Goal: Information Seeking & Learning: Learn about a topic

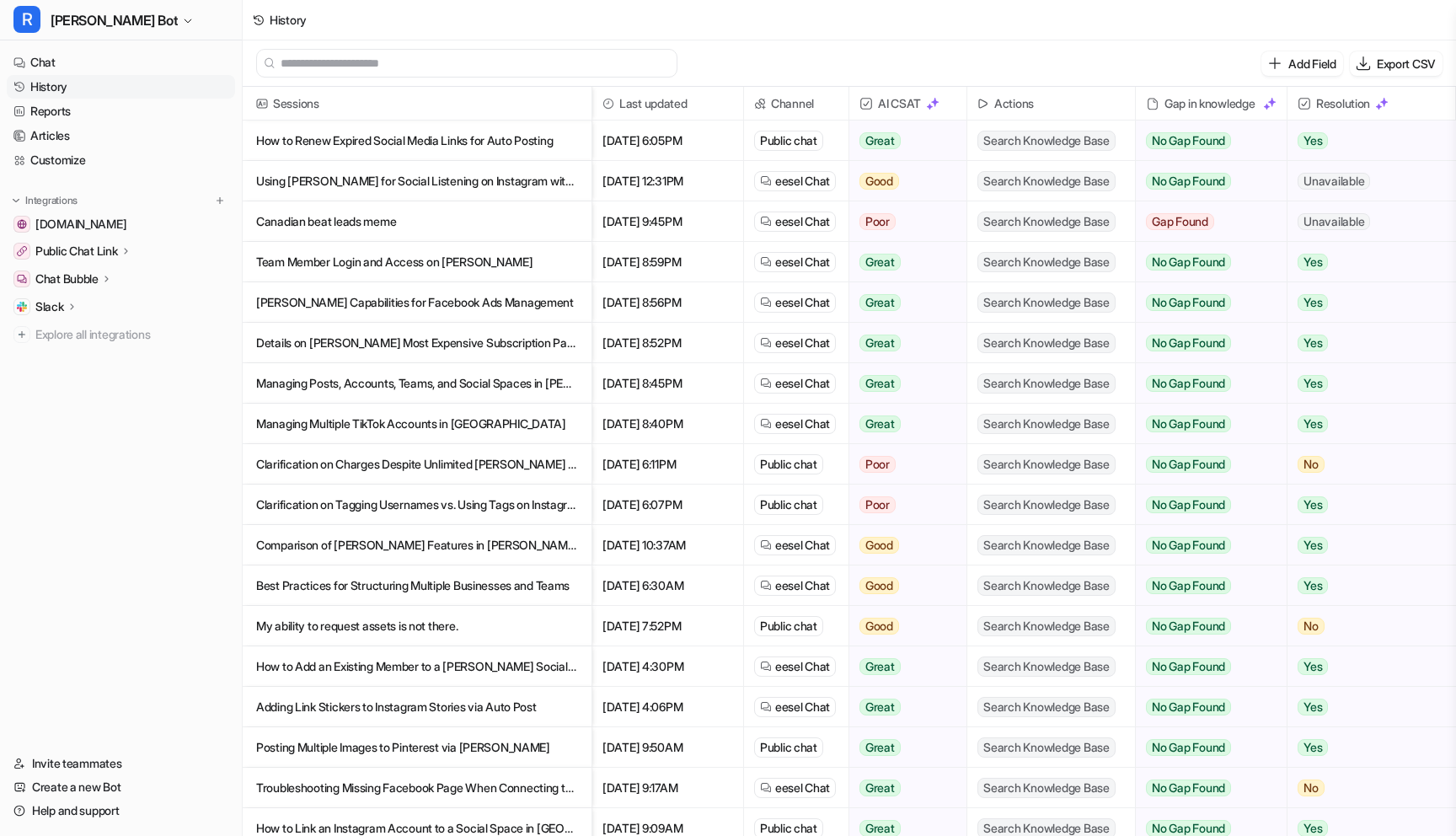
click at [396, 146] on p "How to Renew Expired Social Media Links for Auto Posting" at bounding box center [417, 140] width 322 height 40
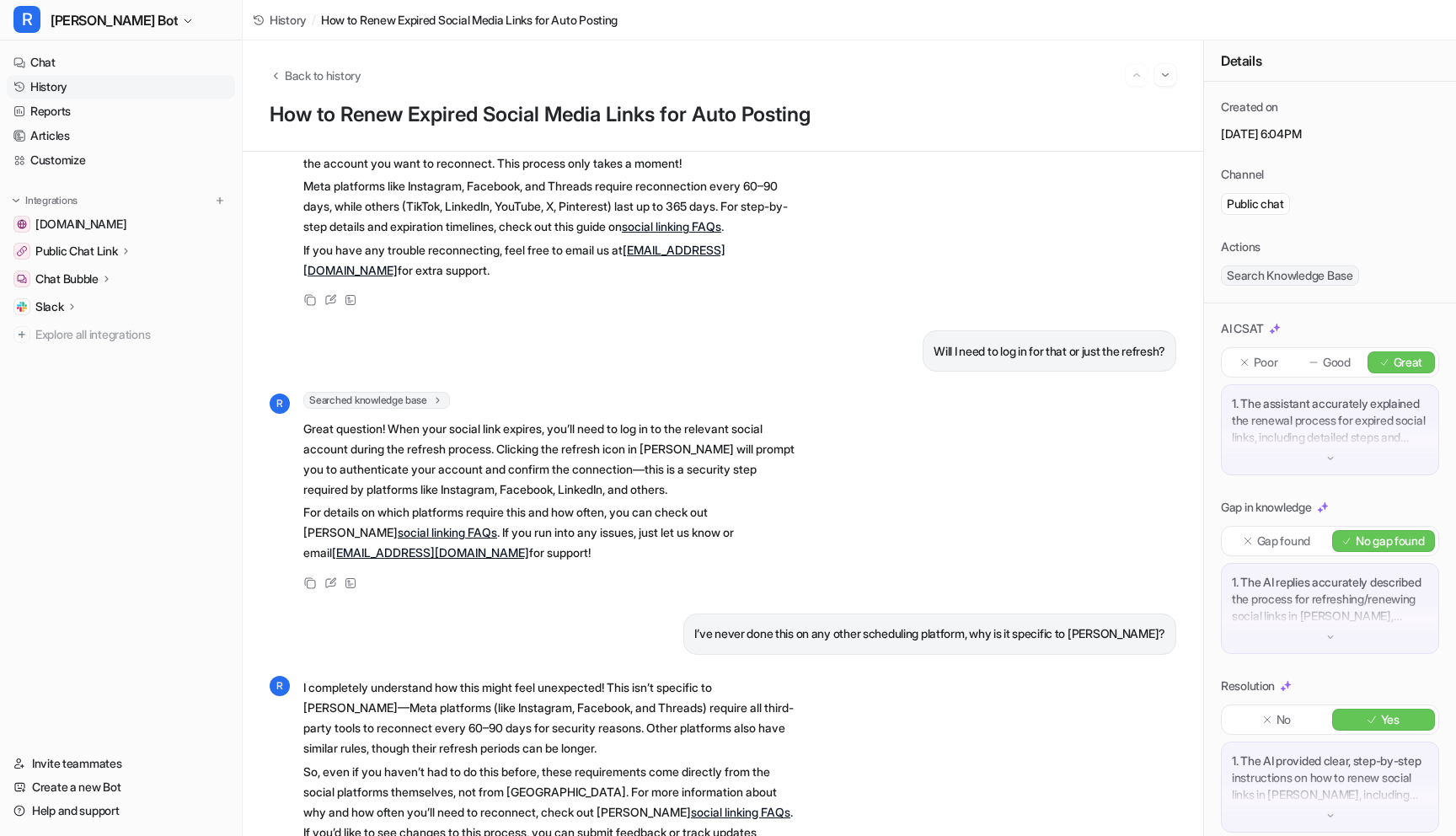
scroll to position [243, 0]
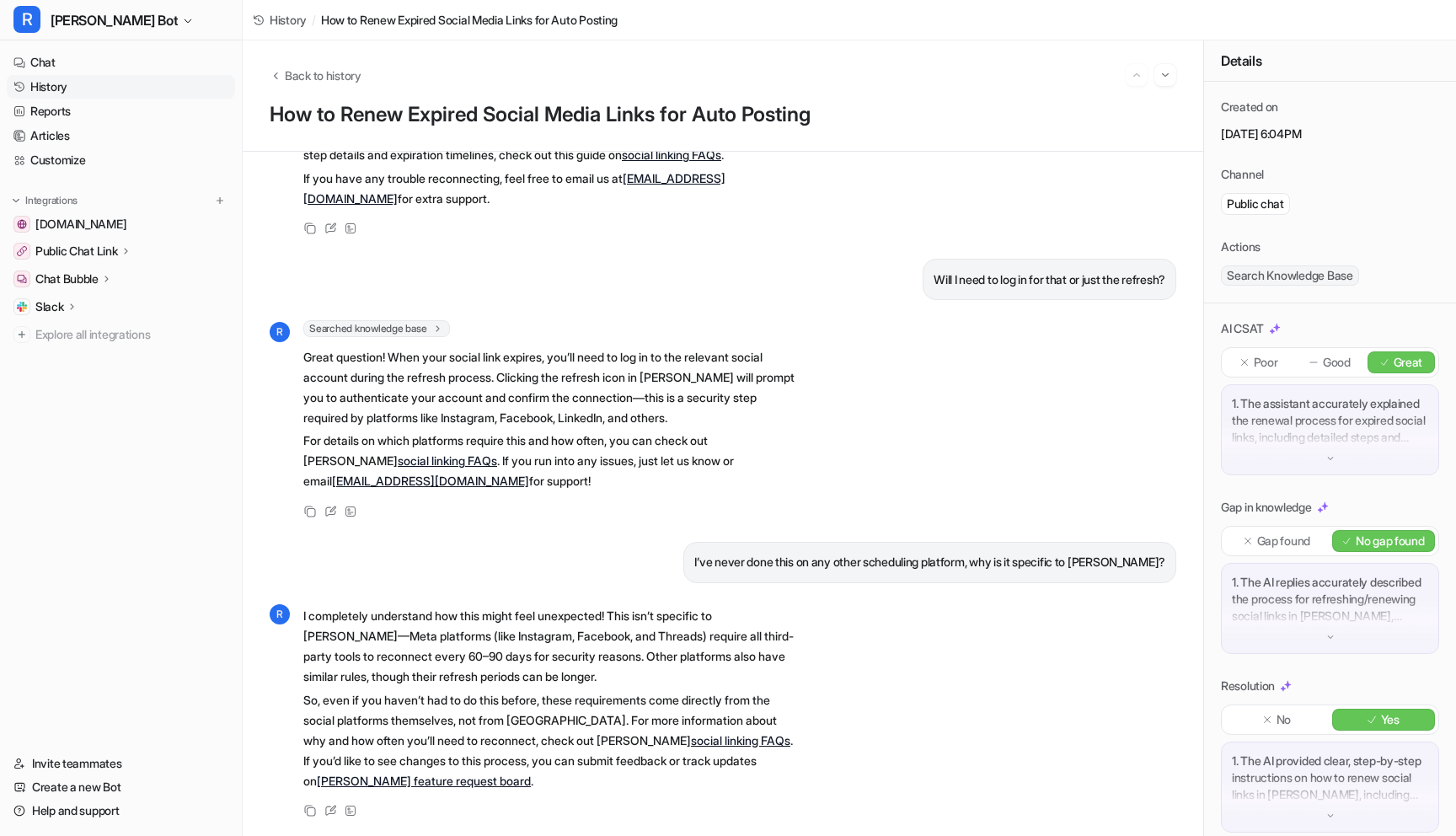
click at [58, 81] on link "History" at bounding box center [121, 86] width 229 height 23
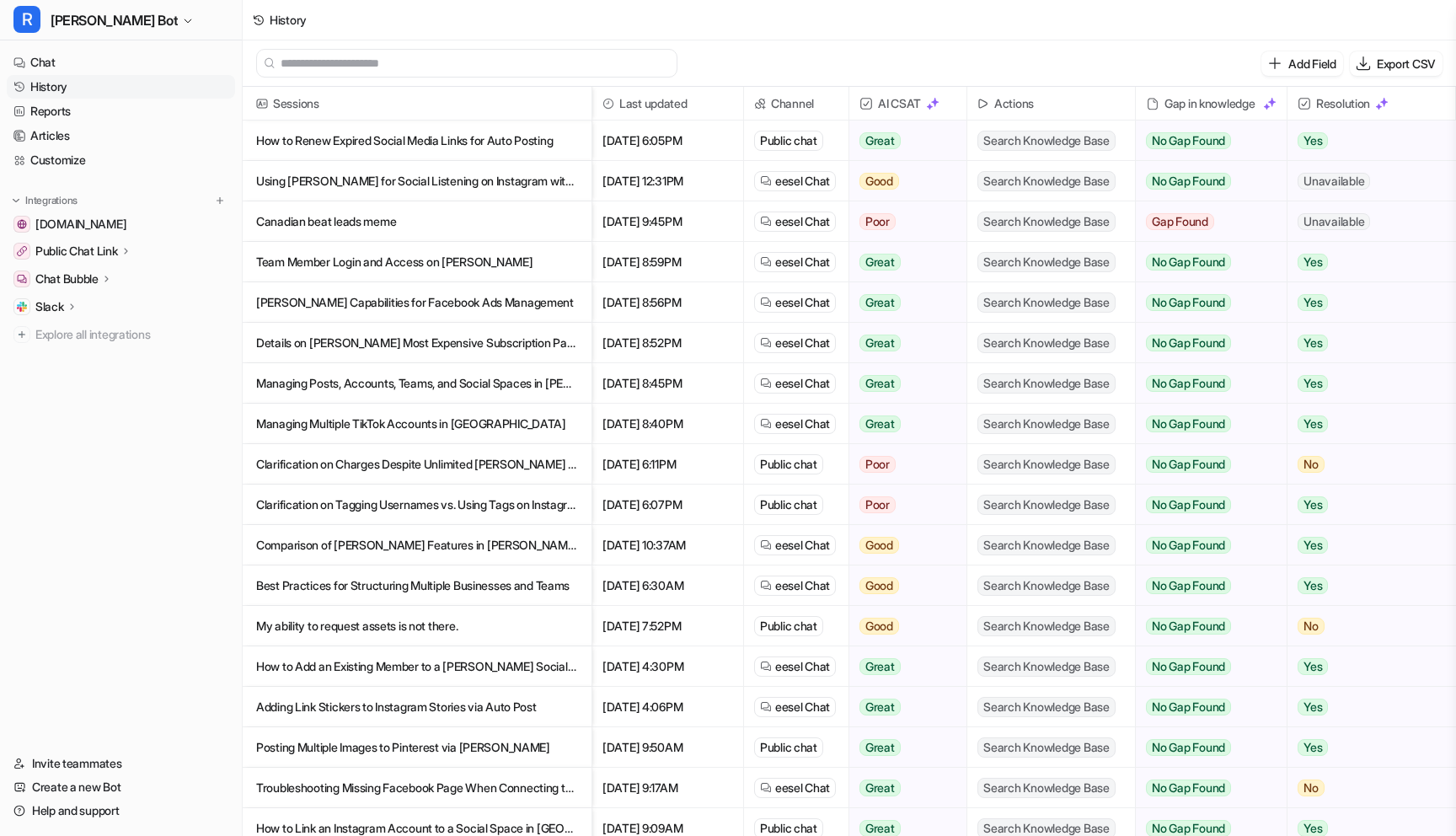
click at [464, 186] on p "Using [PERSON_NAME] for Social Listening on Instagram with [PERSON_NAME]" at bounding box center [417, 181] width 322 height 40
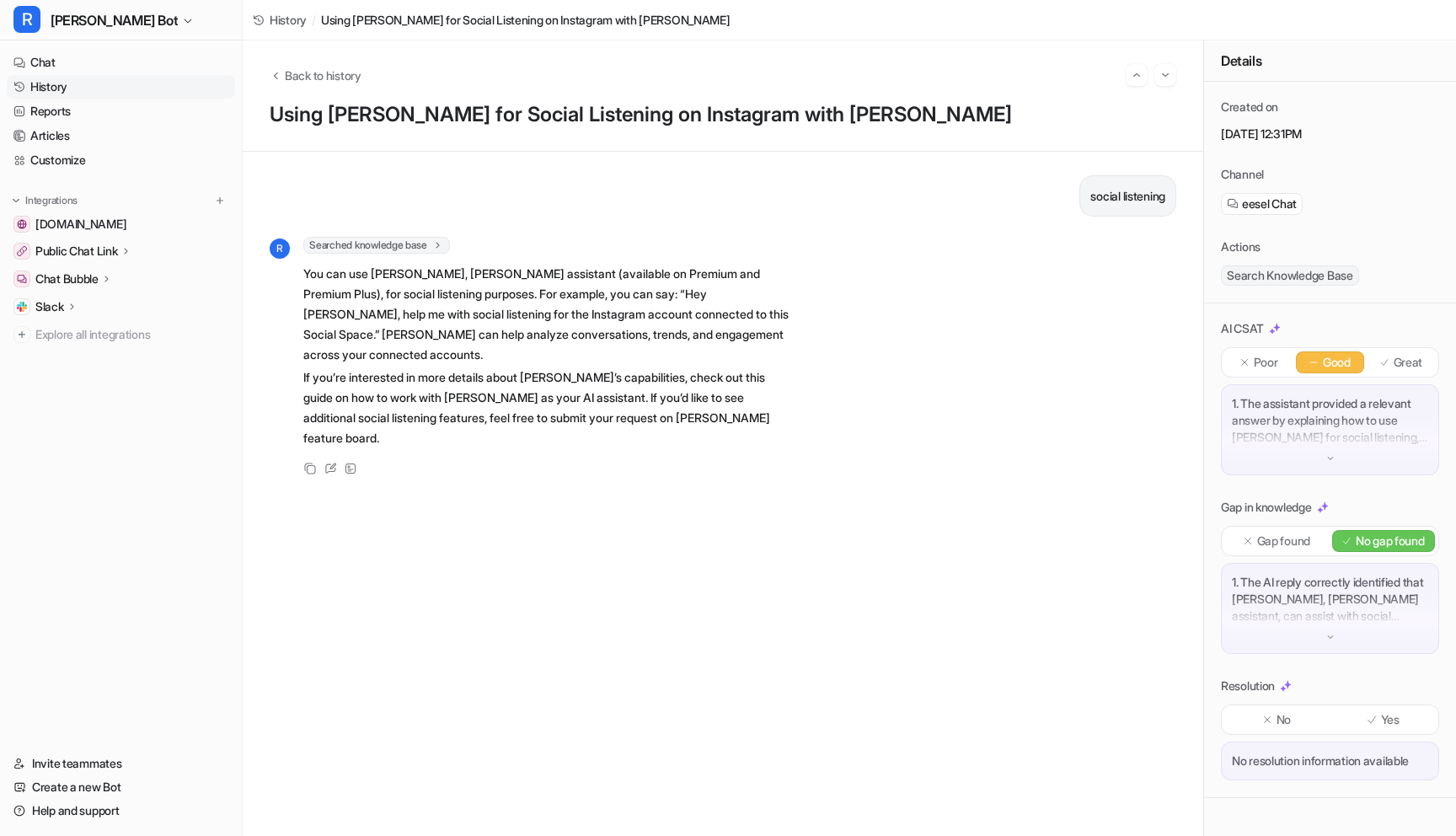
click at [63, 88] on link "History" at bounding box center [121, 86] width 229 height 23
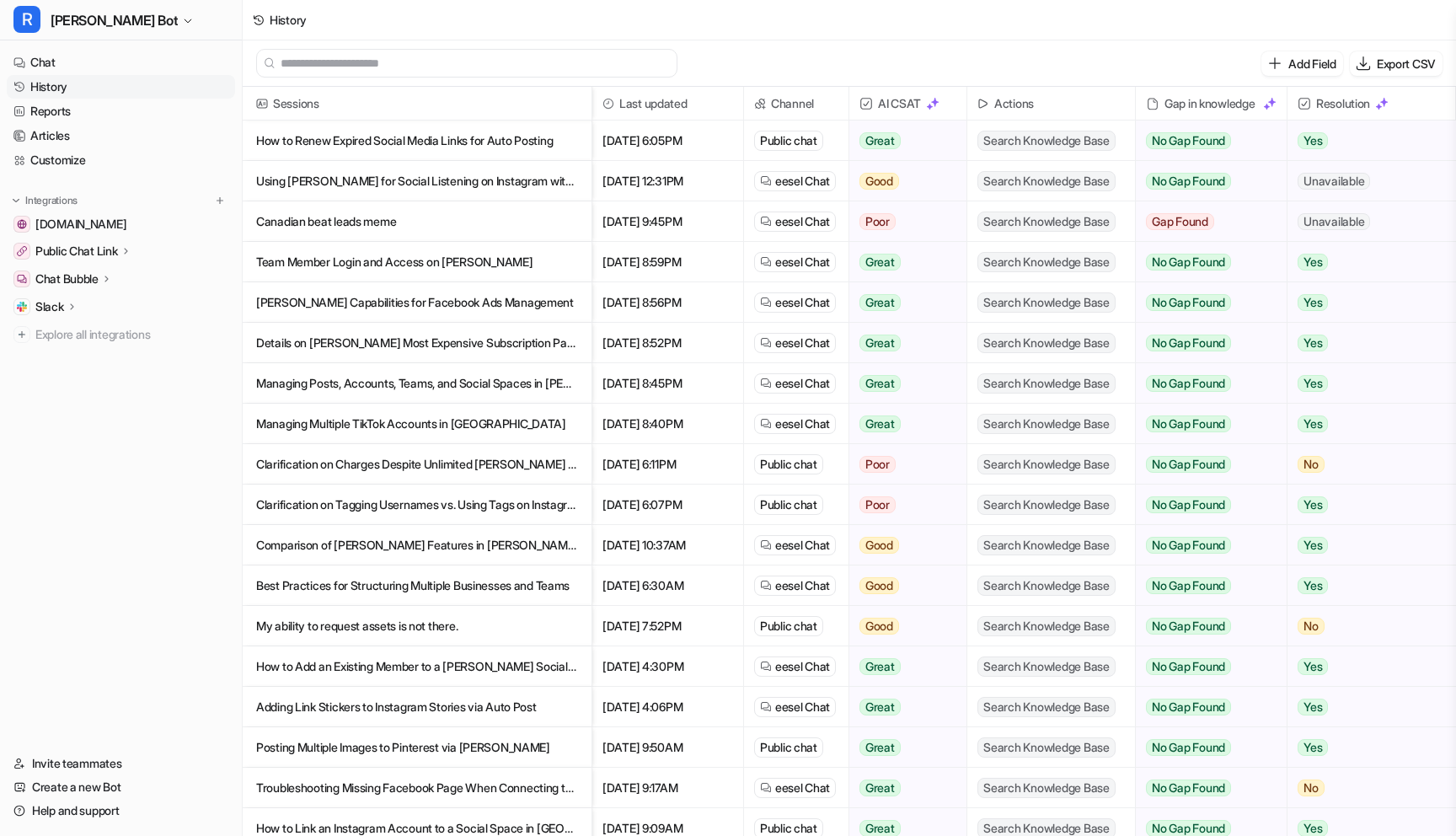
click at [493, 224] on p "Canadian beat leads meme" at bounding box center [417, 221] width 322 height 40
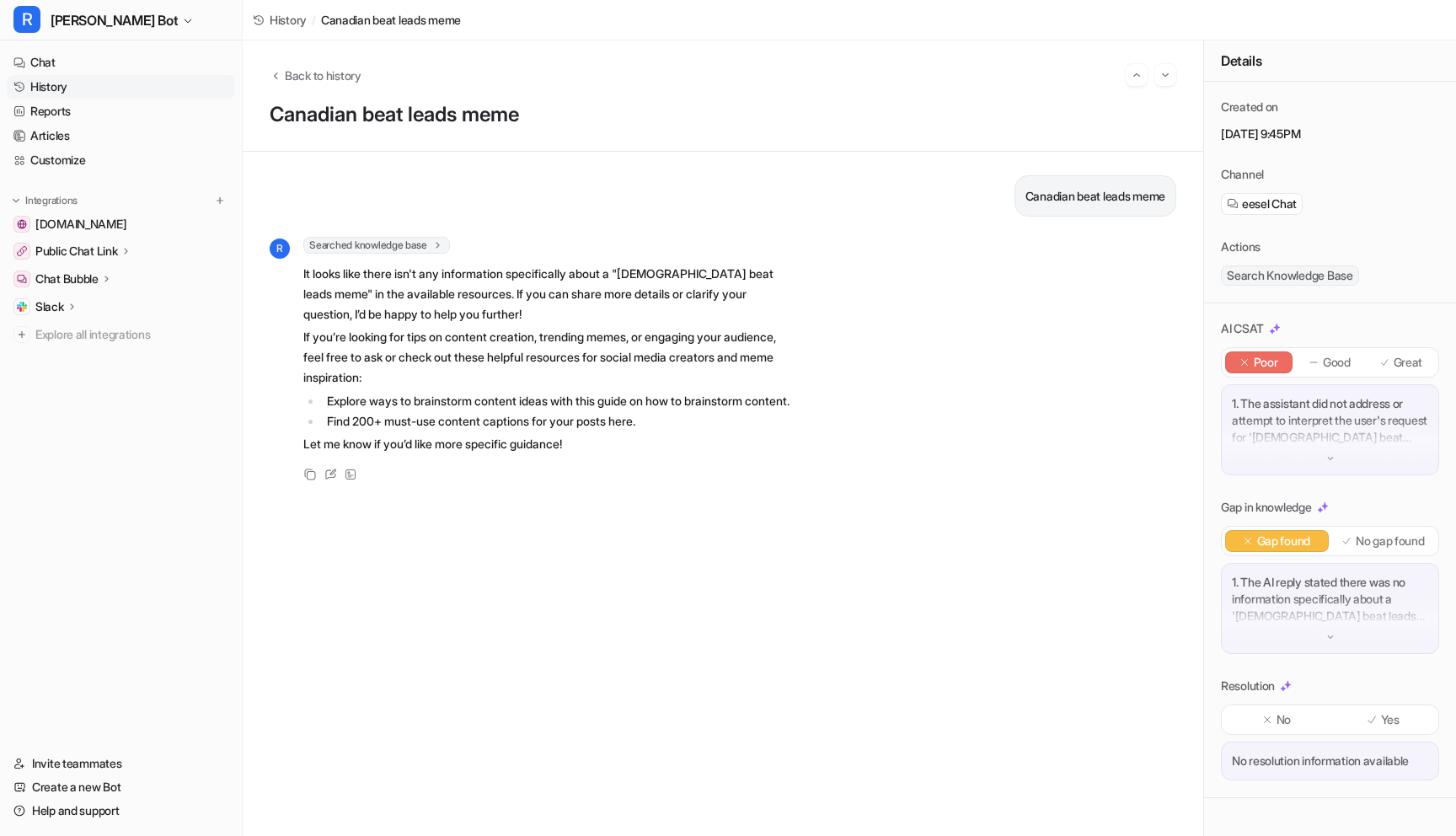
click at [100, 89] on link "History" at bounding box center [121, 86] width 229 height 23
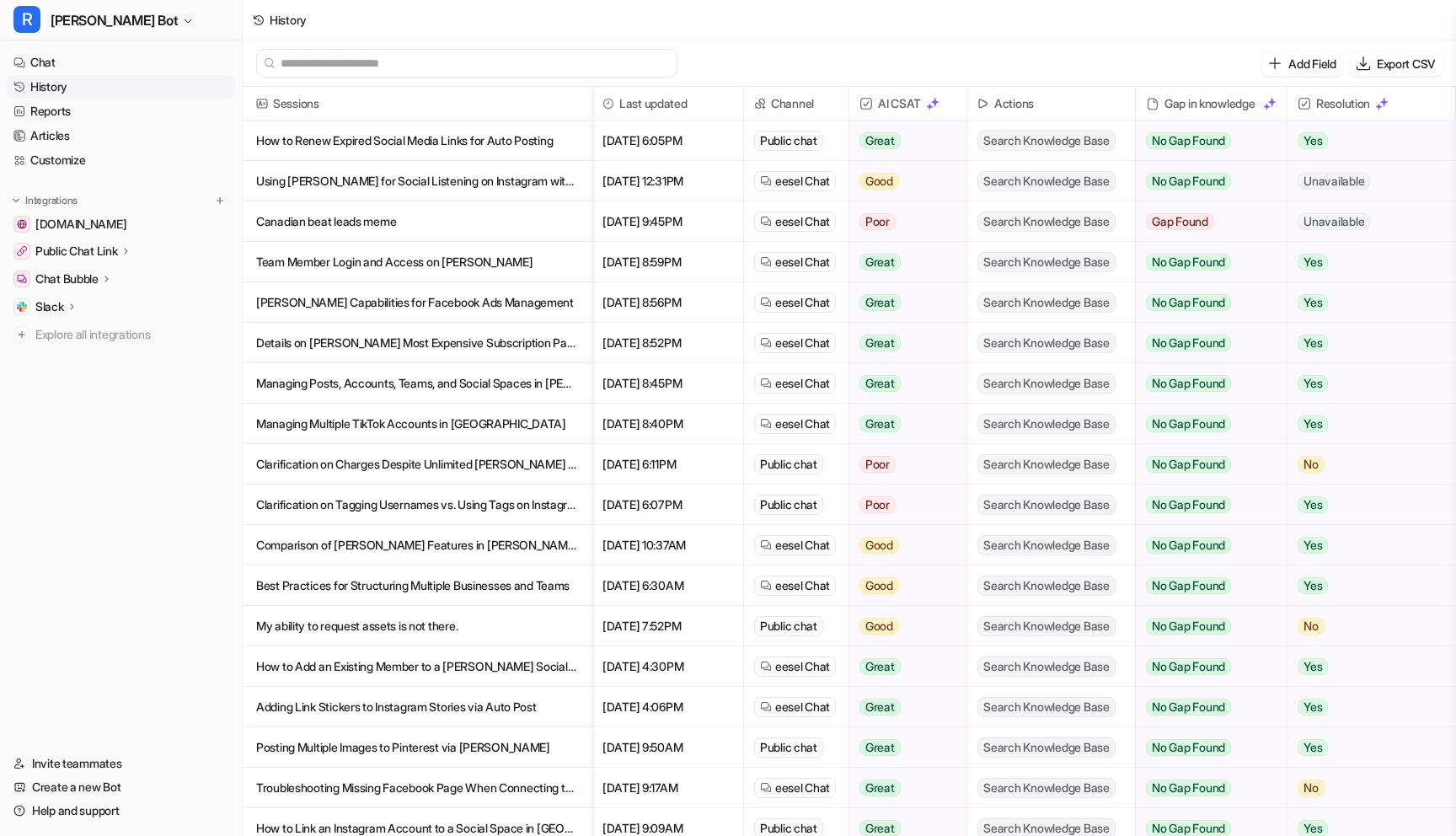
click at [288, 271] on p "Team Member Login and Access on [PERSON_NAME]" at bounding box center [417, 261] width 322 height 40
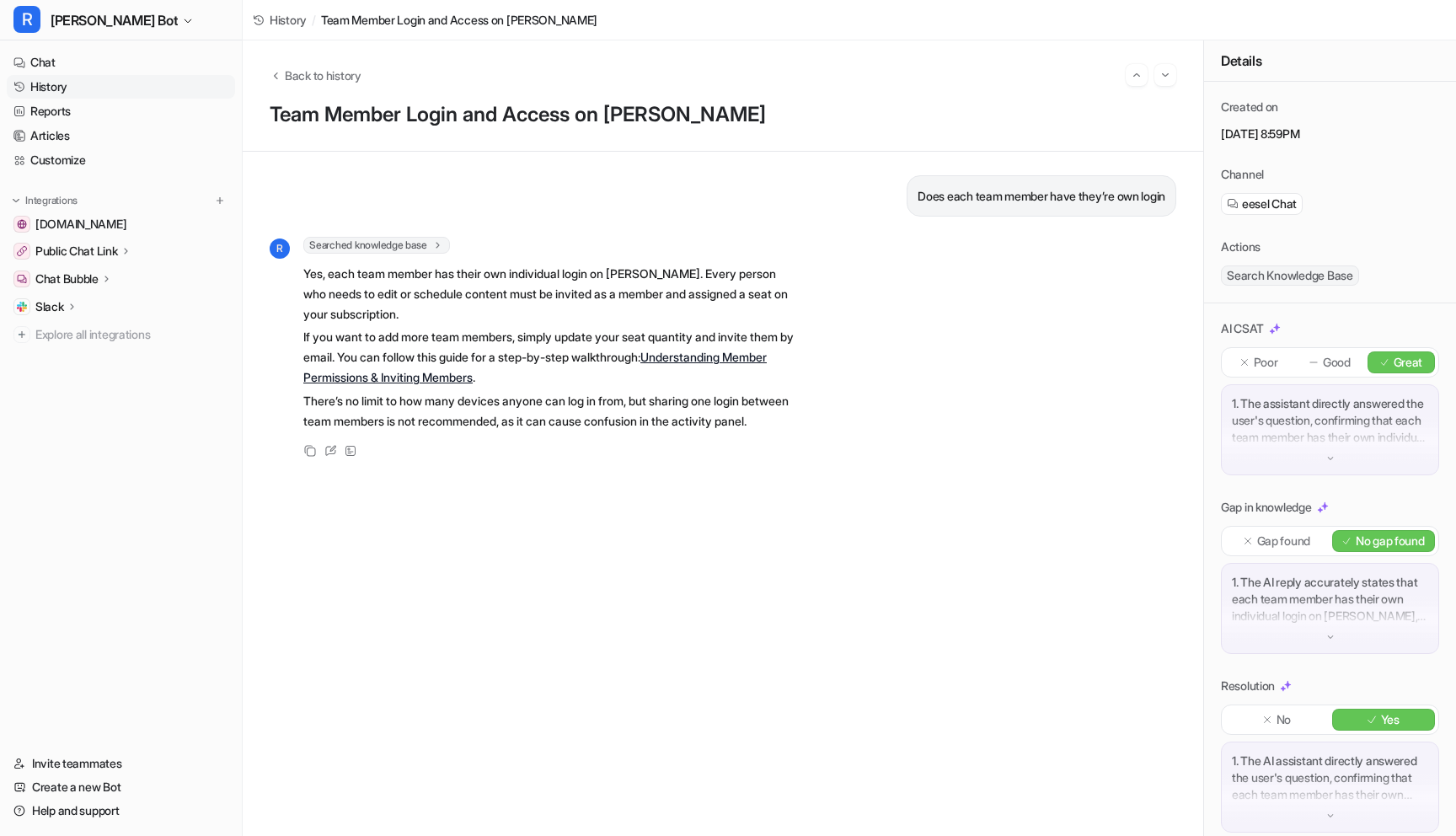
click at [83, 93] on link "History" at bounding box center [121, 86] width 229 height 23
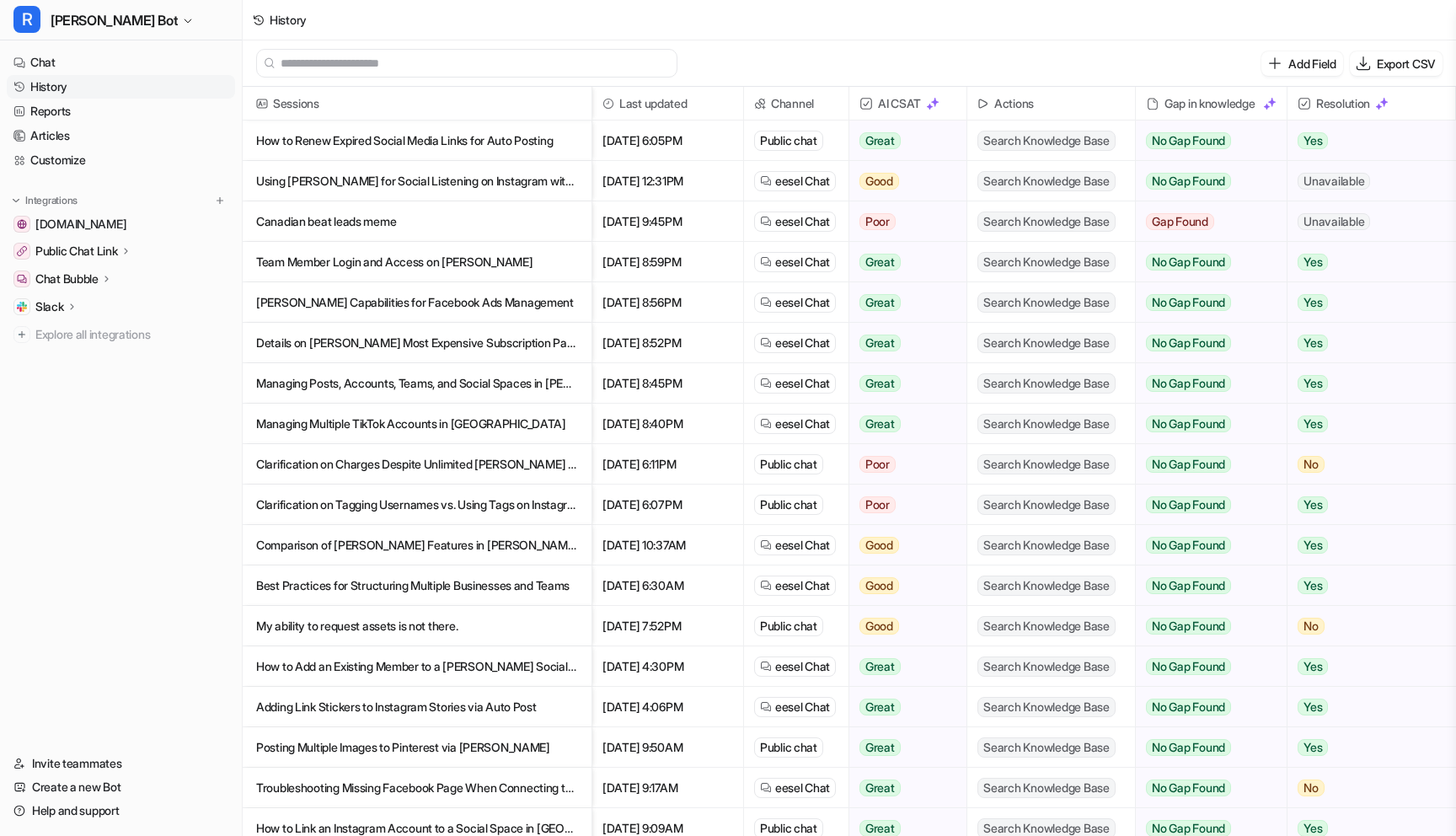
click at [481, 310] on p "[PERSON_NAME] Capabilities for Facebook Ads Management" at bounding box center [417, 302] width 322 height 40
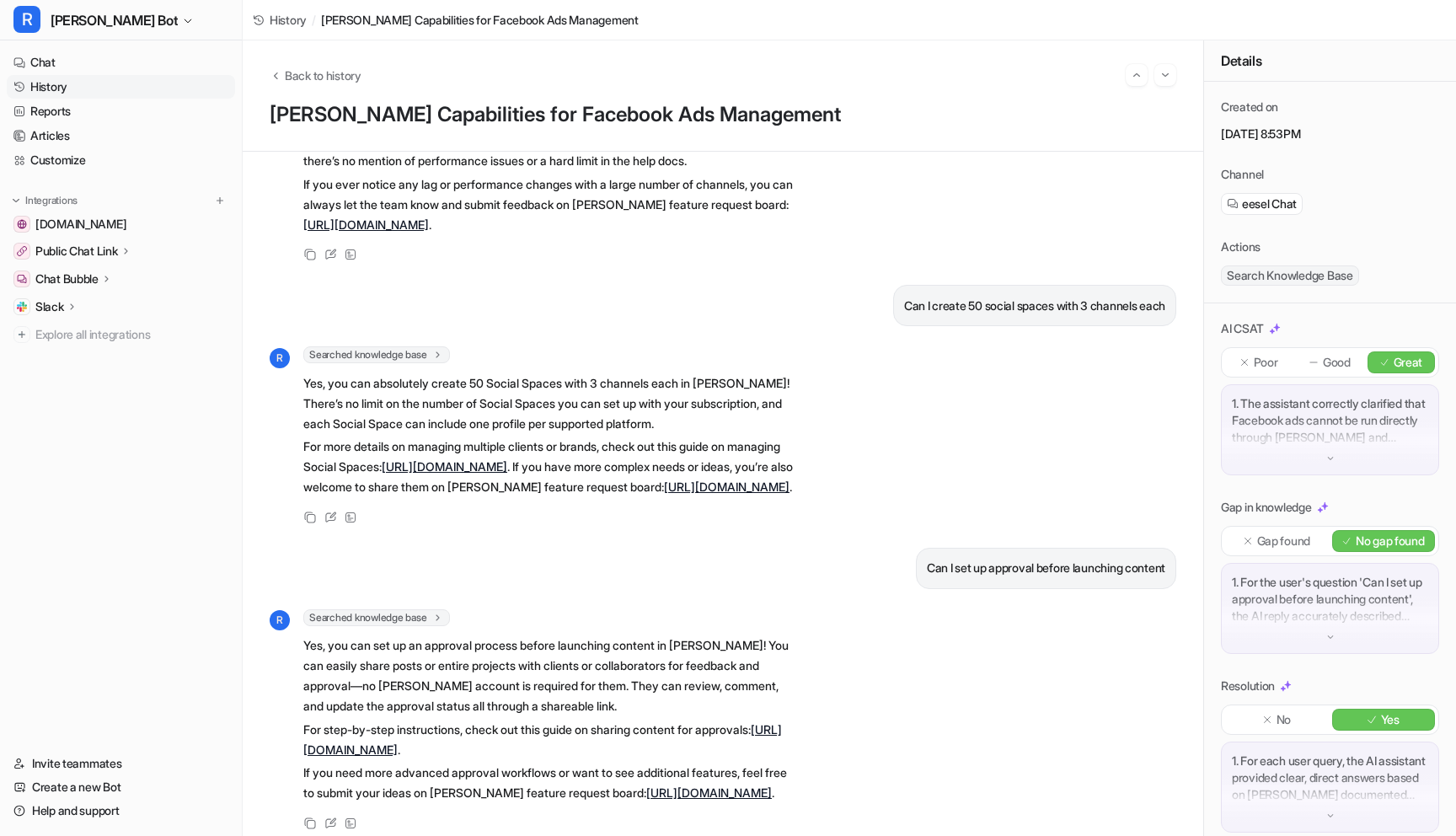
scroll to position [427, 0]
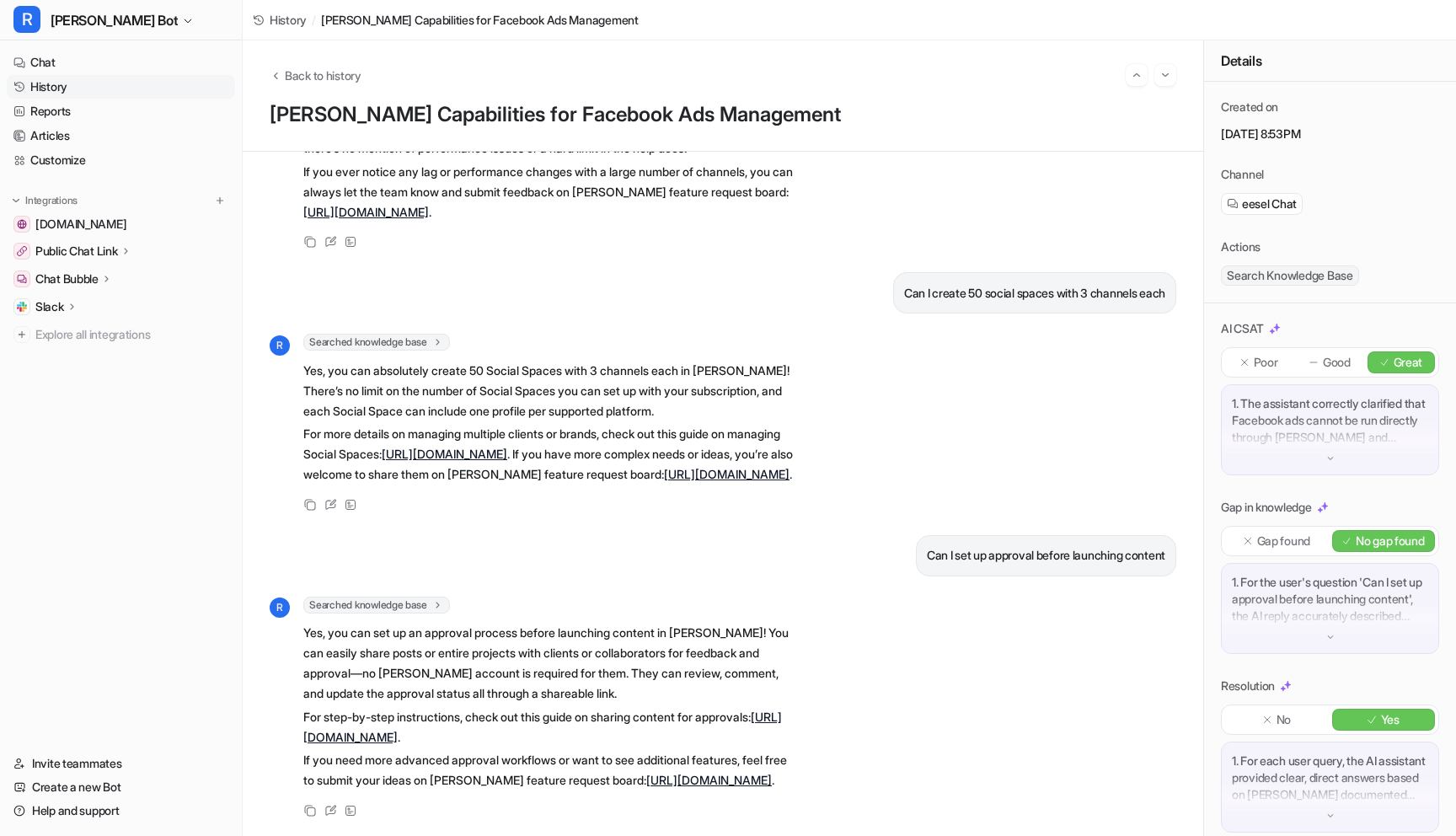
click at [89, 88] on link "History" at bounding box center [121, 86] width 229 height 23
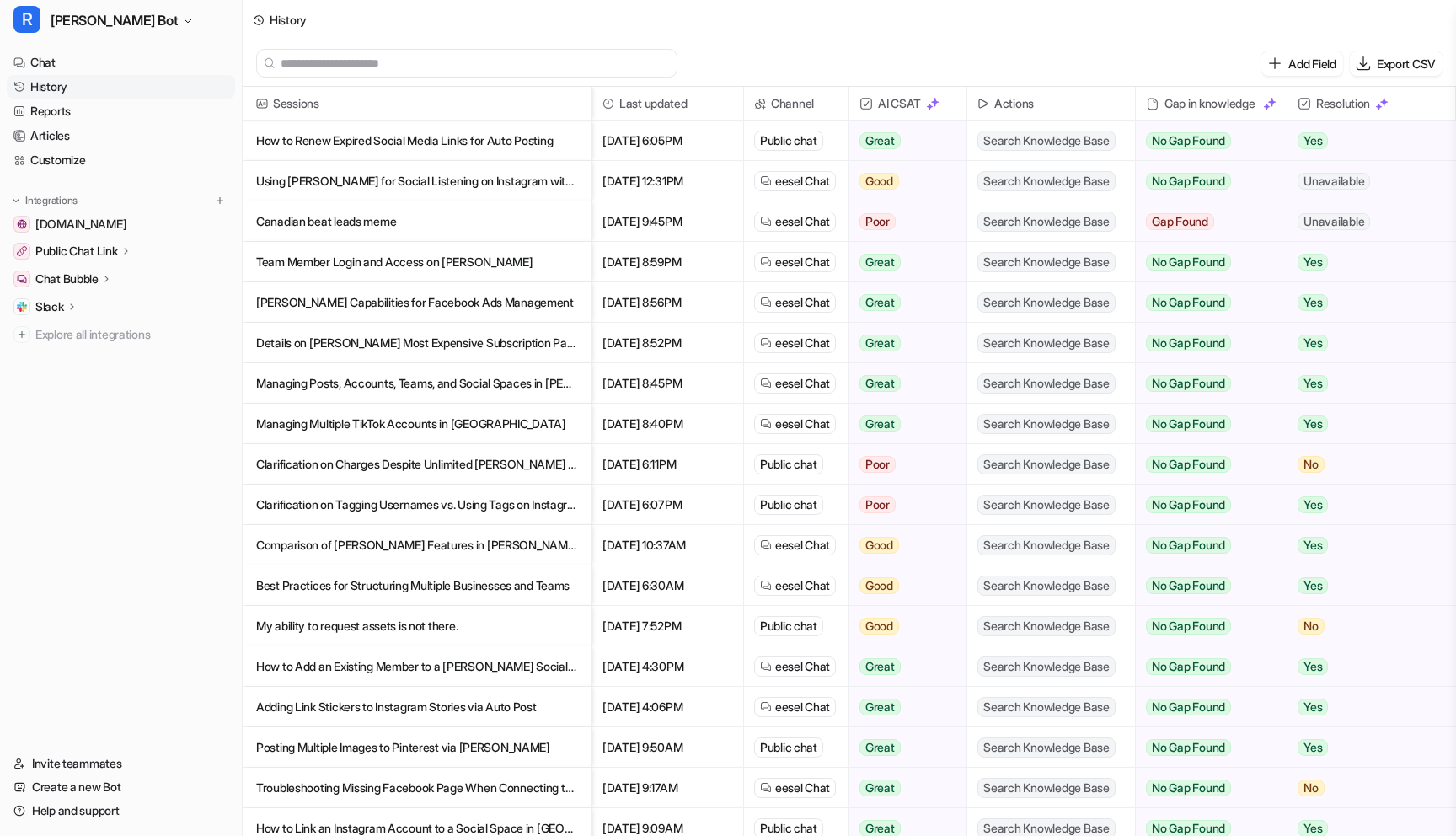
click at [480, 343] on p "Details on [PERSON_NAME] Most Expensive Subscription Package" at bounding box center [417, 342] width 322 height 40
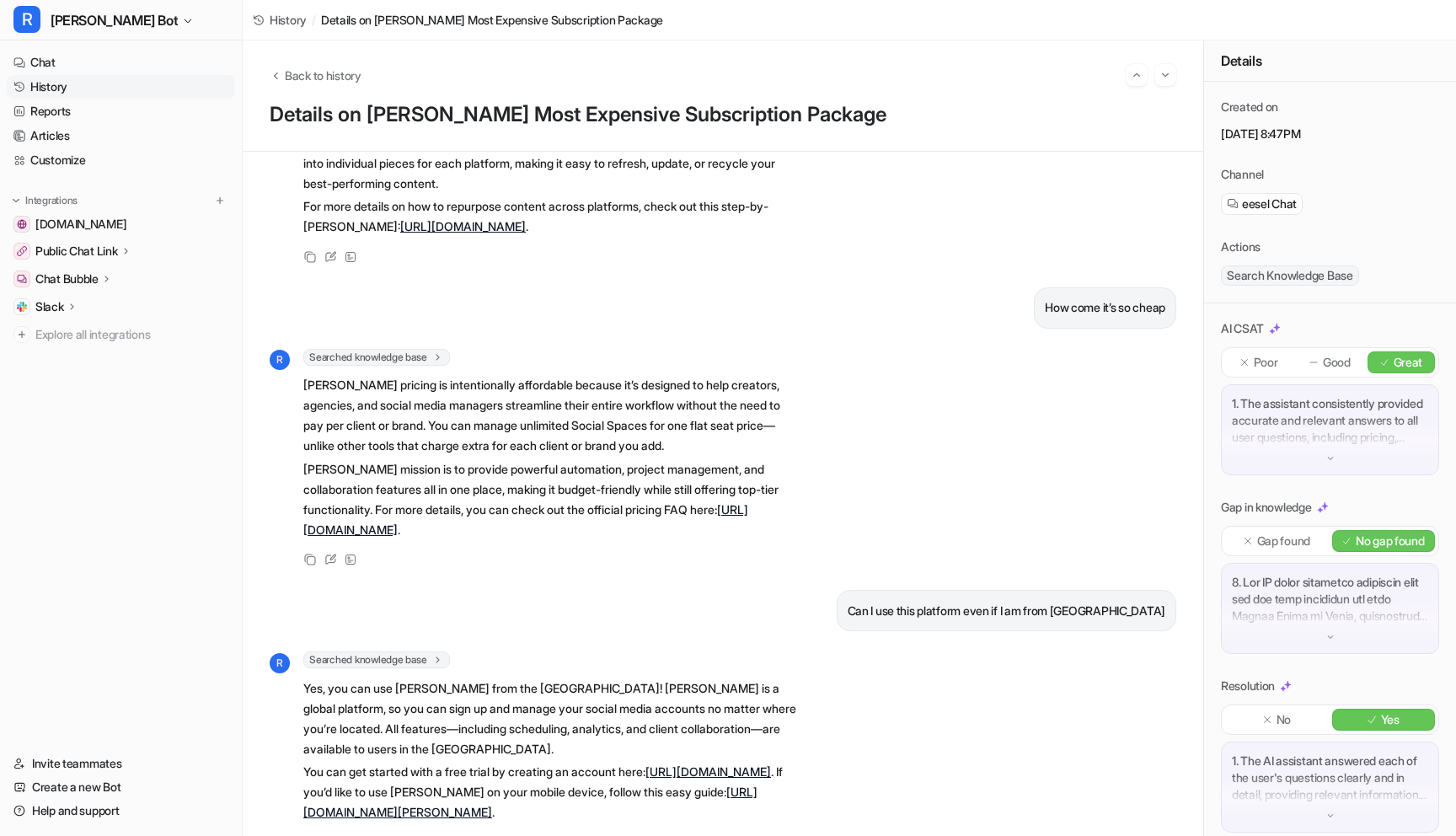
scroll to position [1380, 0]
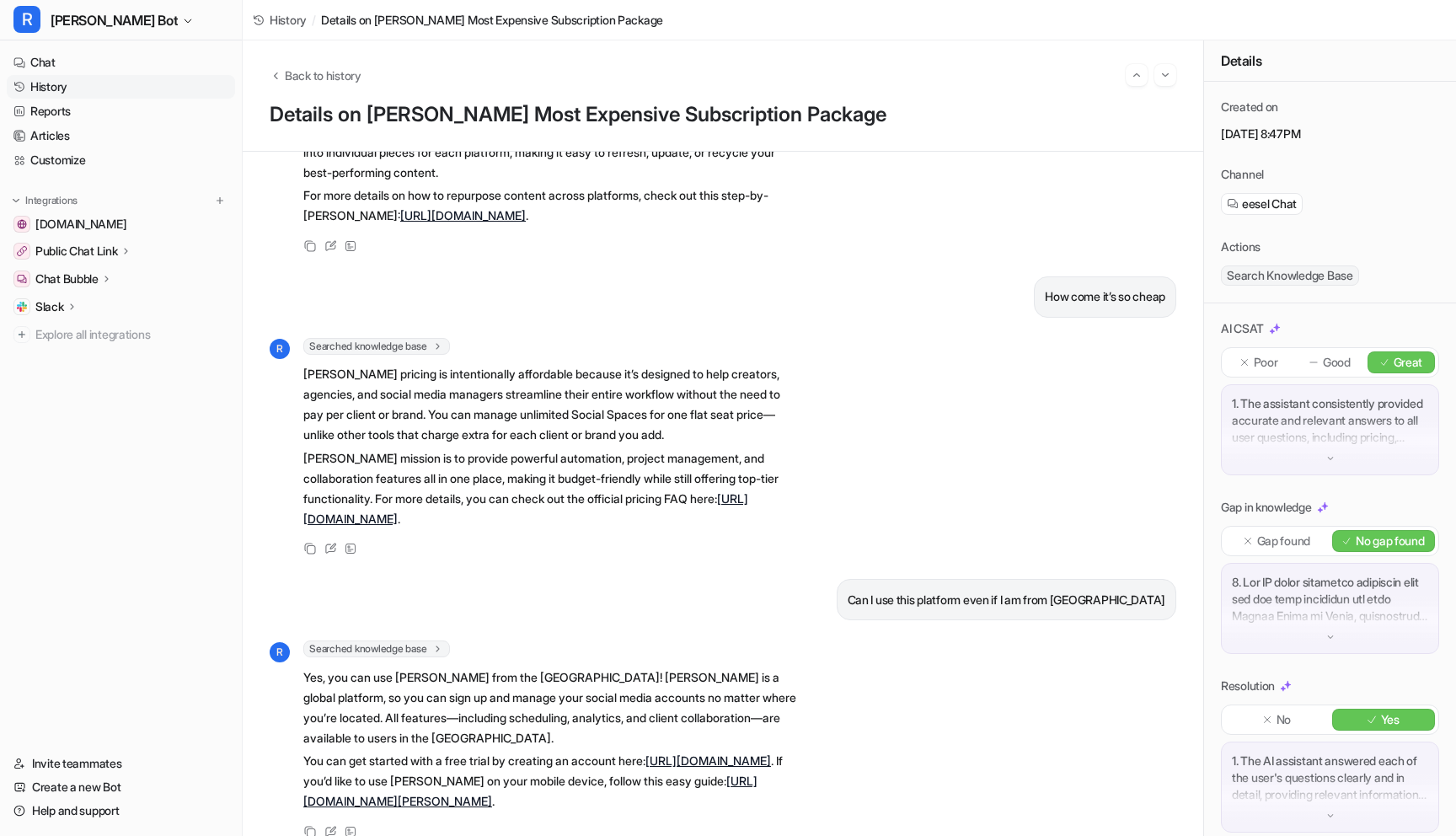
click at [38, 85] on link "History" at bounding box center [121, 86] width 229 height 23
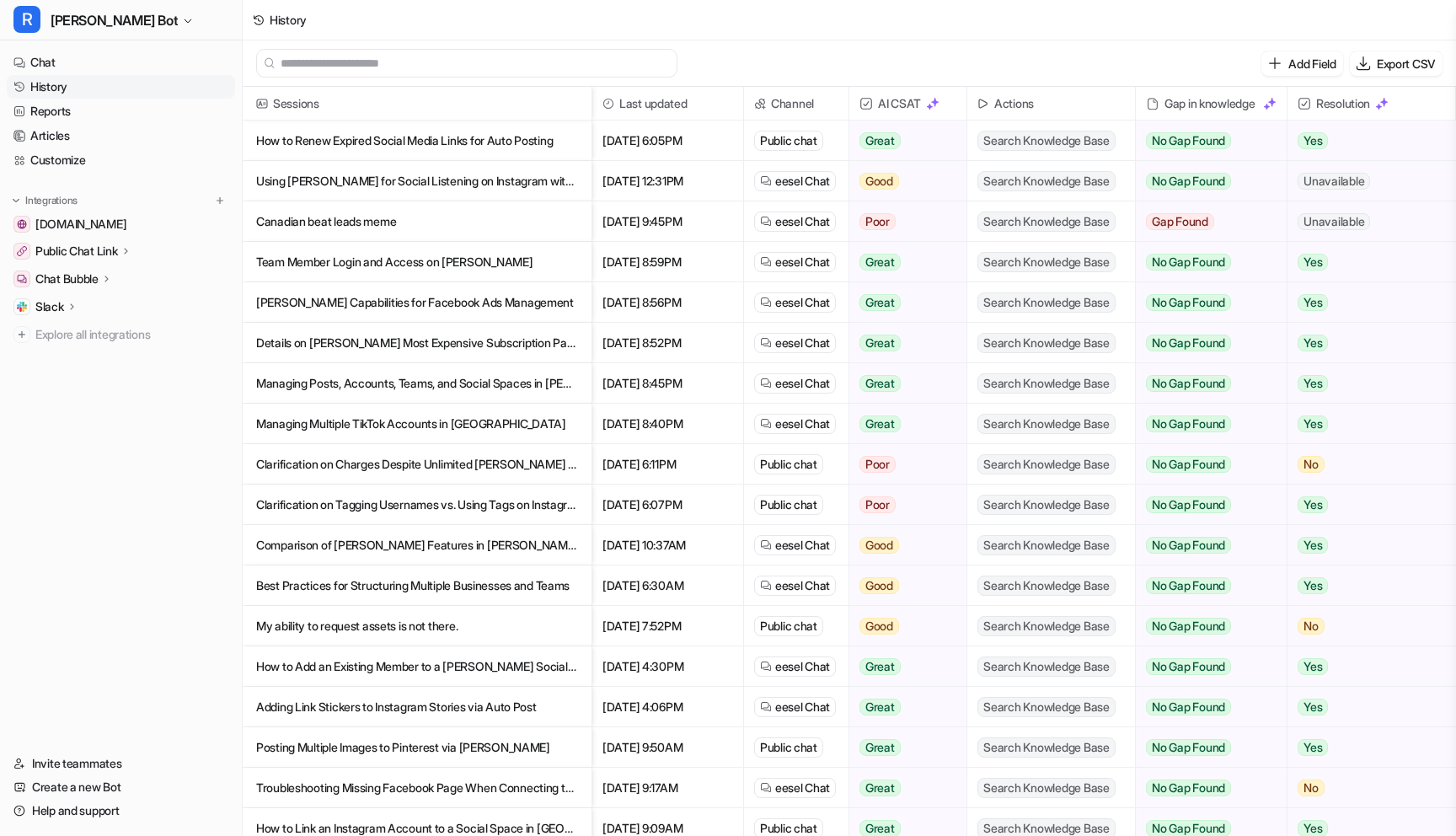
click at [448, 415] on p "Managing Multiple TikTok Accounts in [GEOGRAPHIC_DATA]" at bounding box center [417, 423] width 322 height 40
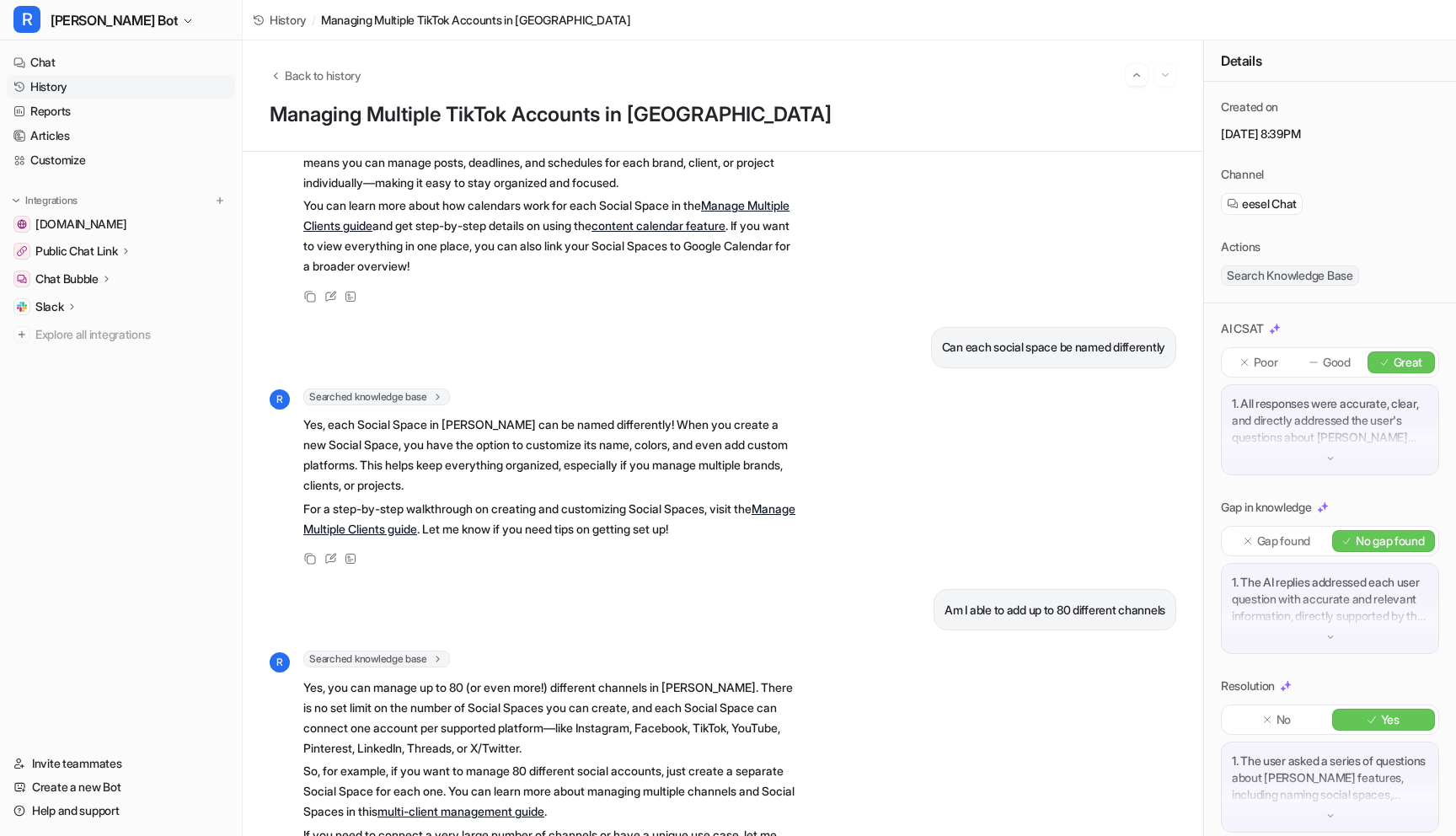
scroll to position [2673, 0]
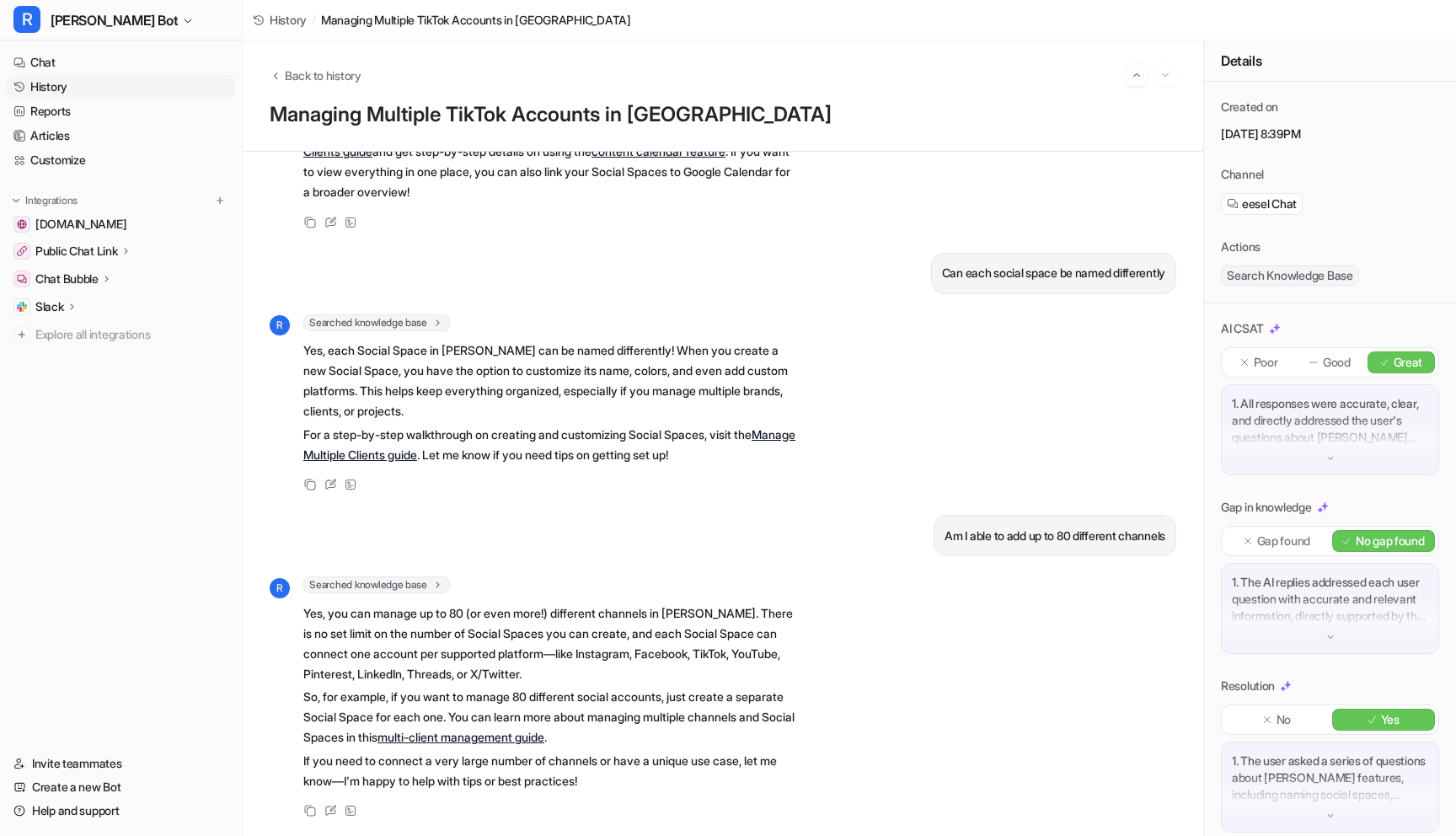
click at [65, 89] on link "History" at bounding box center [121, 86] width 229 height 23
